Goal: Information Seeking & Learning: Learn about a topic

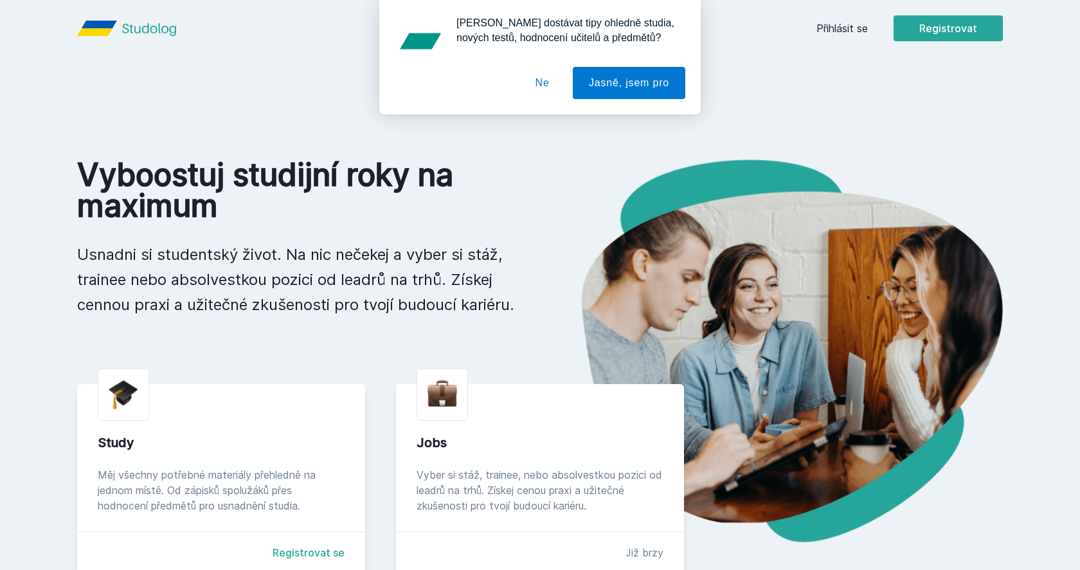
click at [551, 84] on button "Ne" at bounding box center [542, 83] width 46 height 32
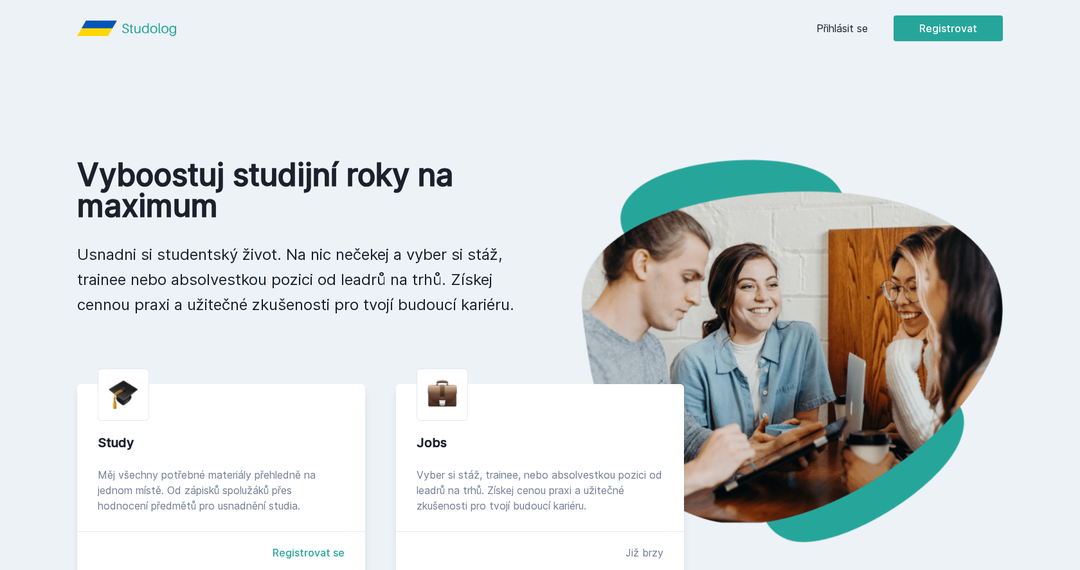
click at [810, 42] on header "Přihlásit se Registrovat" at bounding box center [539, 28] width 987 height 57
click at [825, 30] on link "Přihlásit se" at bounding box center [841, 28] width 51 height 15
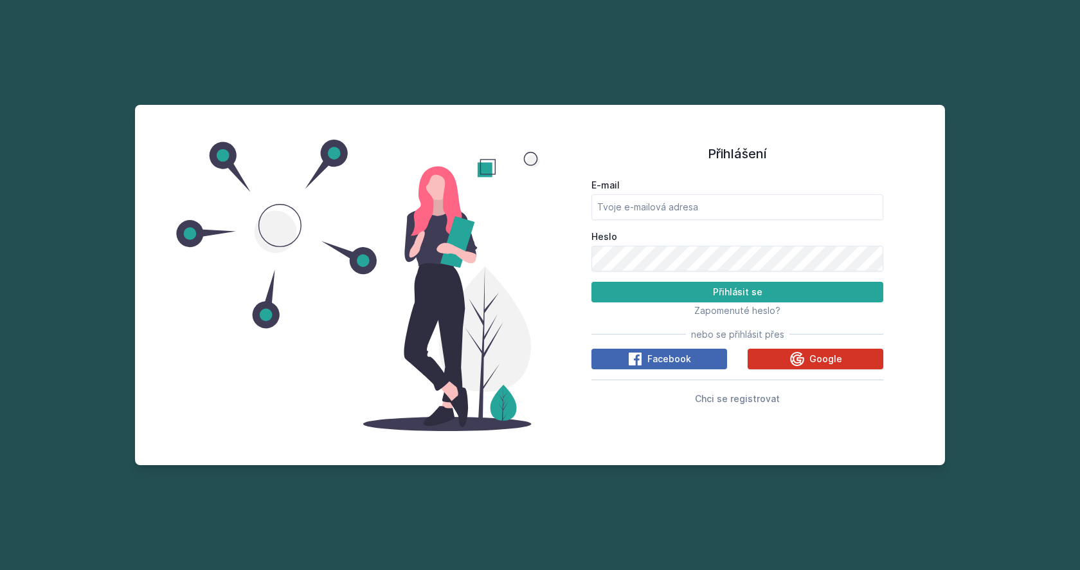
click at [754, 350] on button "Google" at bounding box center [816, 358] width 136 height 21
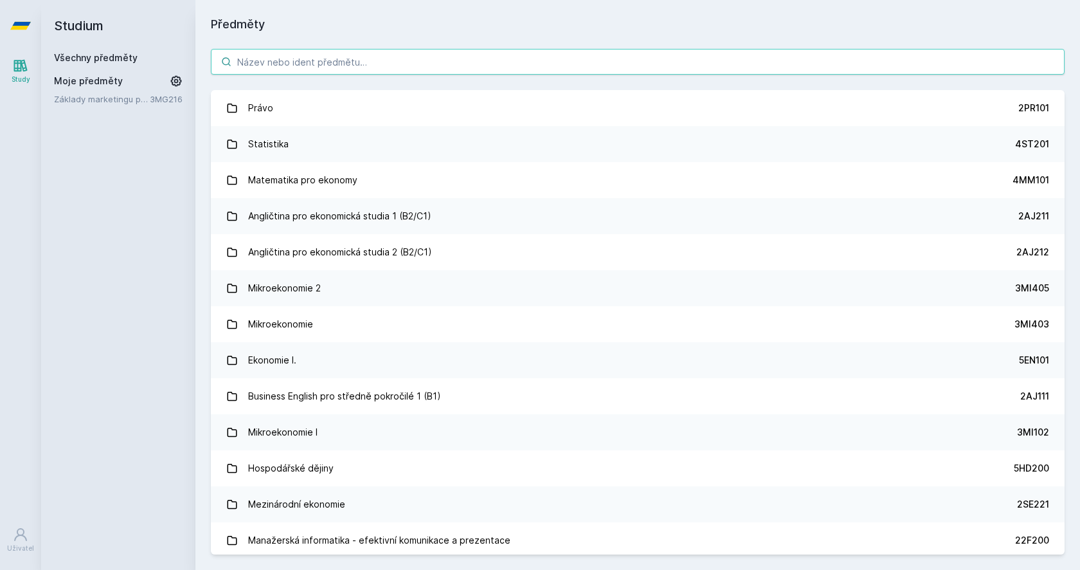
click at [330, 53] on input "search" at bounding box center [638, 62] width 854 height 26
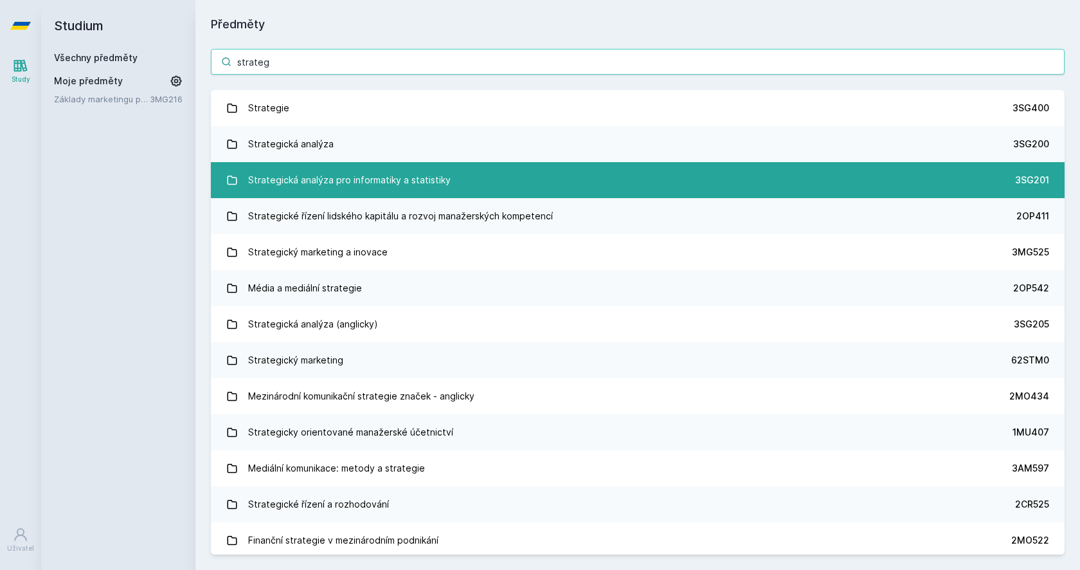
type input "strateg"
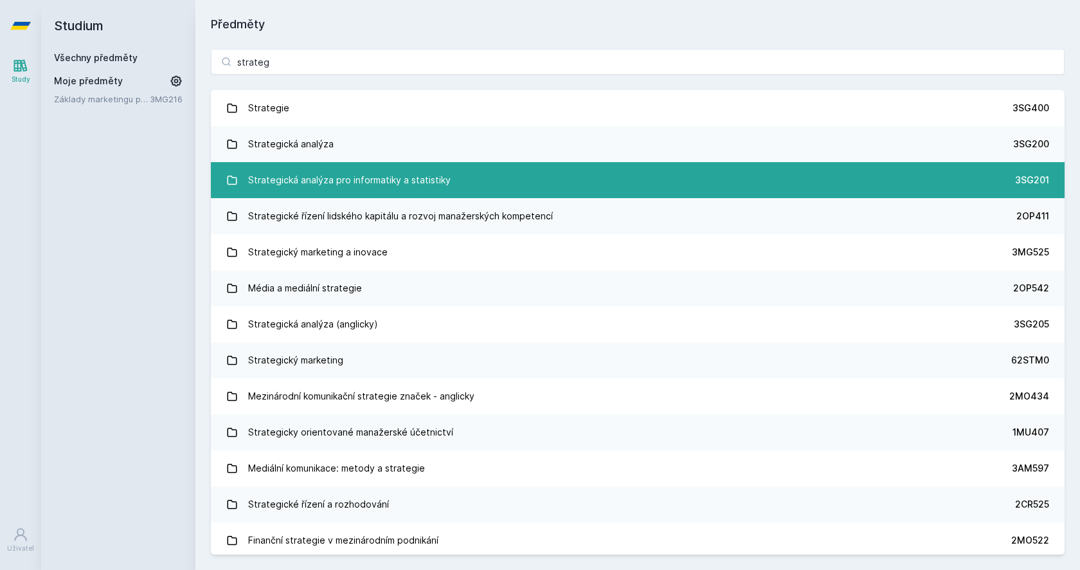
click at [276, 179] on div "Strategická analýza pro informatiky a statistiky" at bounding box center [349, 180] width 202 height 26
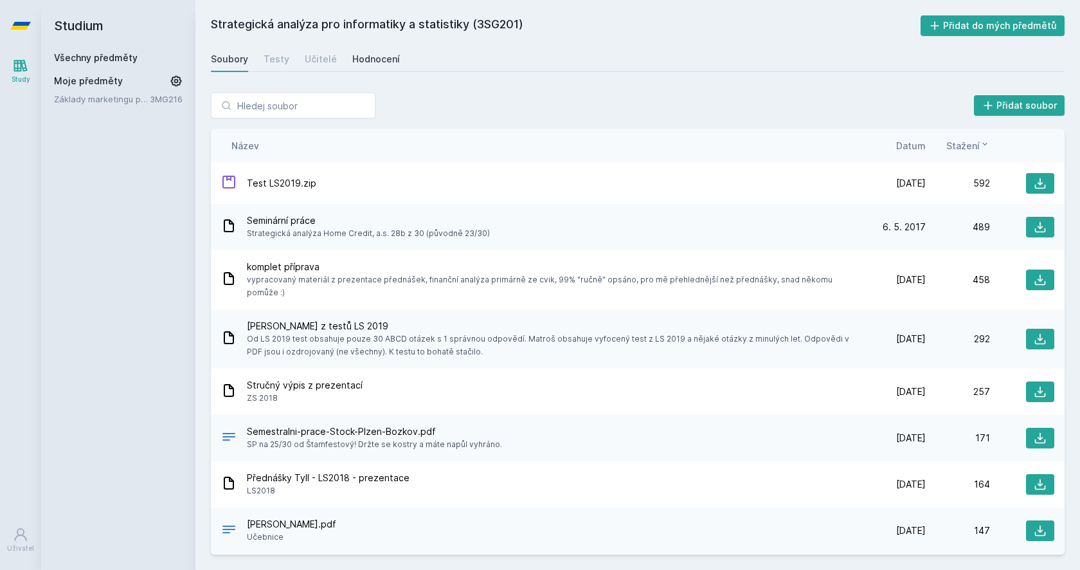
click at [381, 55] on div "Hodnocení" at bounding box center [376, 59] width 48 height 13
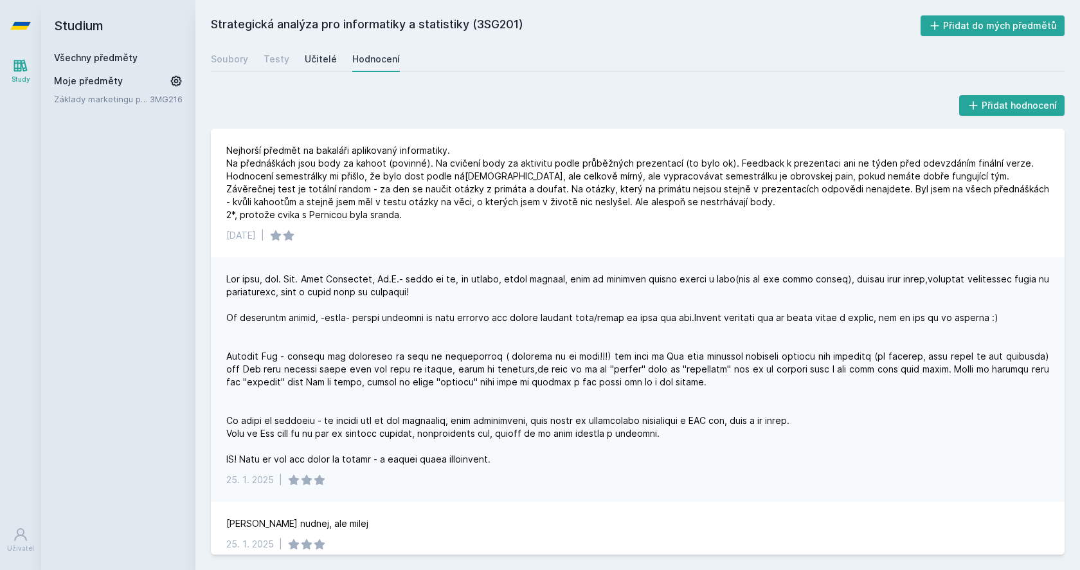
click at [321, 55] on div "Učitelé" at bounding box center [321, 59] width 32 height 13
